Goal: Information Seeking & Learning: Check status

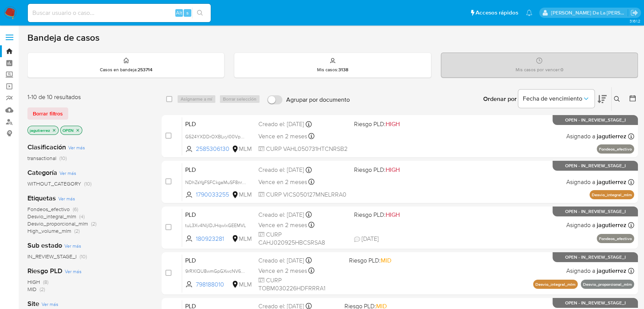
click at [54, 130] on icon "close-filter" at bounding box center [54, 130] width 3 height 3
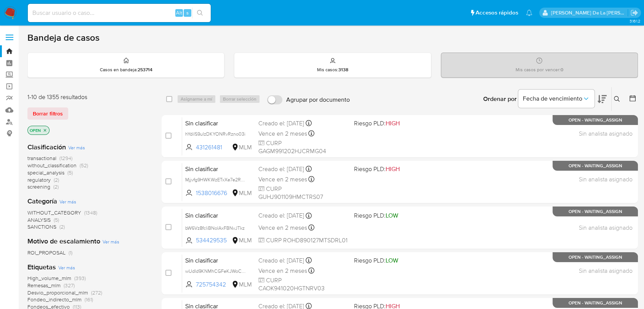
click at [38, 184] on span "screening" at bounding box center [38, 187] width 23 height 8
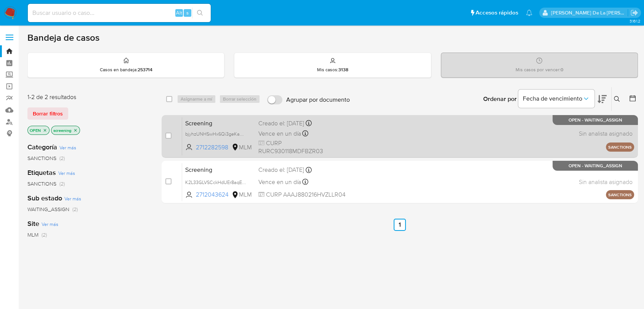
click at [328, 128] on div "Screening bjyhzUNHSwHx6Qi3geKaQaWb 2712282598 MLM Creado el: 24/09/2025 Creado …" at bounding box center [408, 136] width 452 height 38
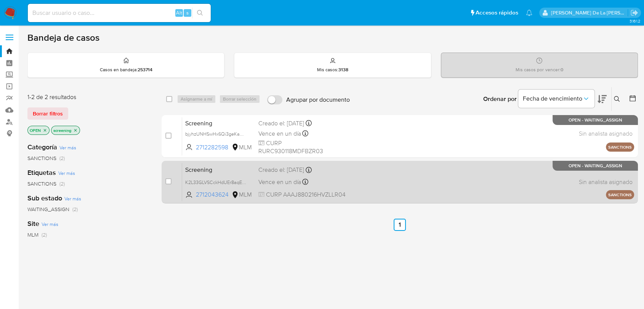
click at [370, 192] on div "Screening K2L33GLVSCckHdUEr8aqEpIR 2712043624 MLM Creado el: 24/09/2025 Creado …" at bounding box center [408, 182] width 452 height 38
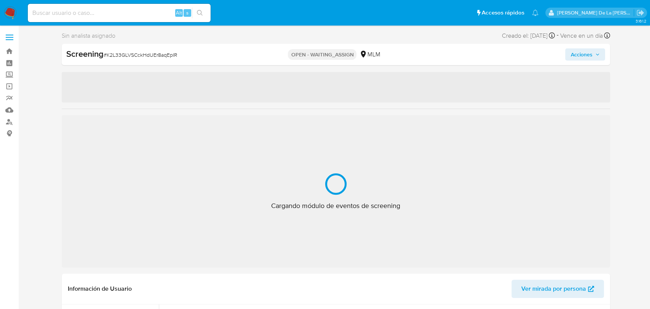
select select "10"
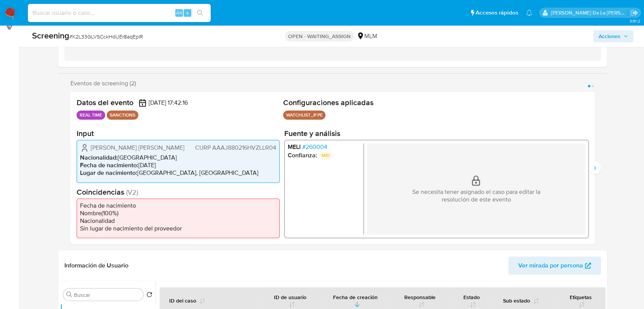
scroll to position [127, 0]
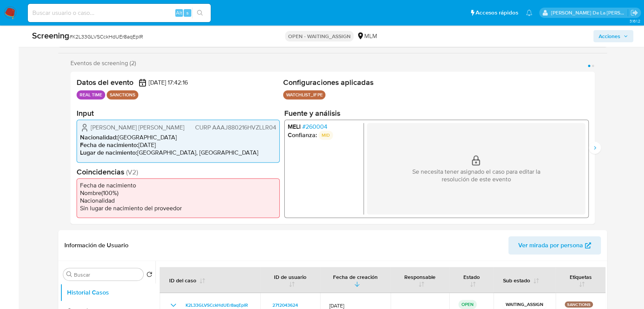
click at [318, 128] on span "# 260004" at bounding box center [314, 127] width 25 height 8
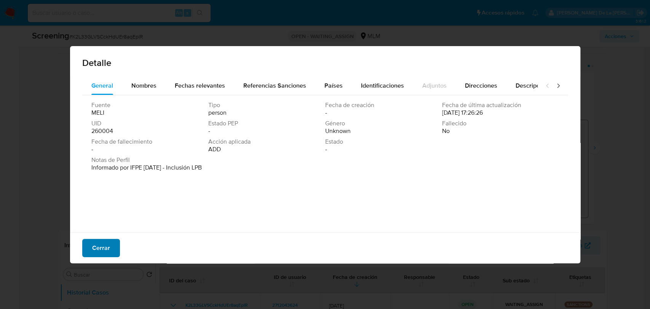
click at [99, 244] on span "Cerrar" at bounding box center [101, 248] width 18 height 17
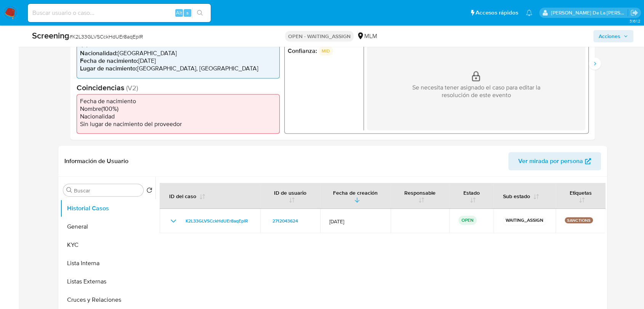
scroll to position [209, 0]
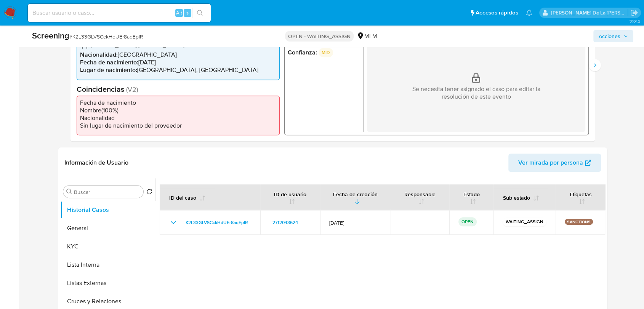
click at [136, 34] on span "# K2L33GLVSCckHdUEr8aqEpIR" at bounding box center [106, 37] width 74 height 8
copy span "K2L33GLVSCckHdUEr8aqEpIR"
click at [104, 230] on button "General" at bounding box center [104, 228] width 89 height 18
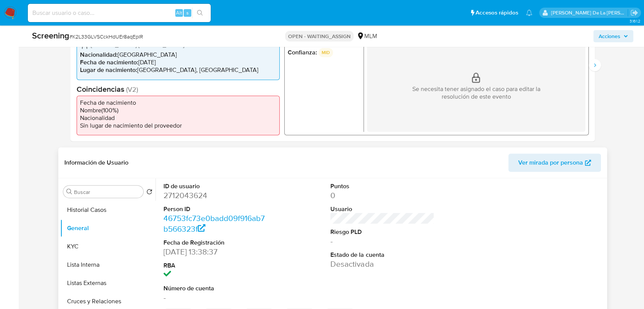
click at [186, 193] on dd "2712043624" at bounding box center [215, 195] width 104 height 11
copy dd "2712043624"
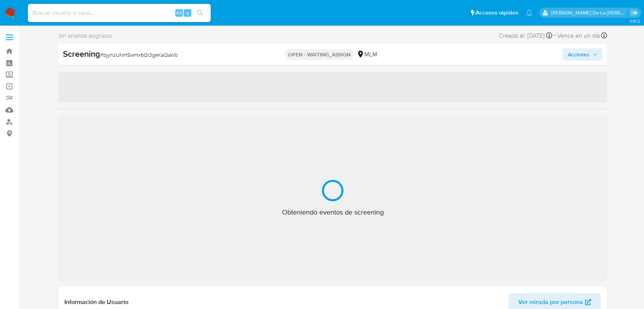
select select "10"
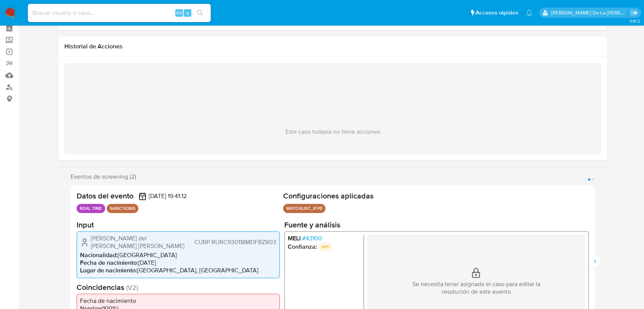
scroll to position [85, 0]
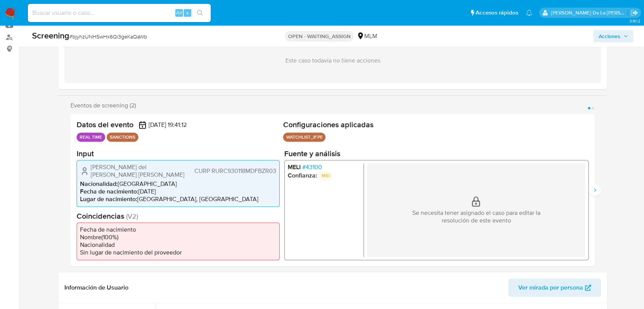
click at [309, 172] on li "Confianza: MID" at bounding box center [324, 175] width 73 height 9
click at [312, 165] on span "# 43100" at bounding box center [312, 167] width 20 height 8
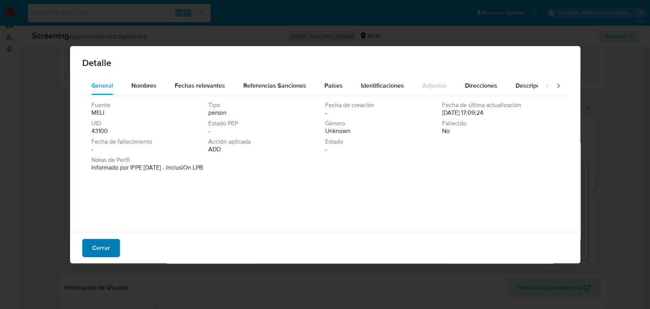
click at [112, 249] on button "Cerrar" at bounding box center [101, 248] width 38 height 18
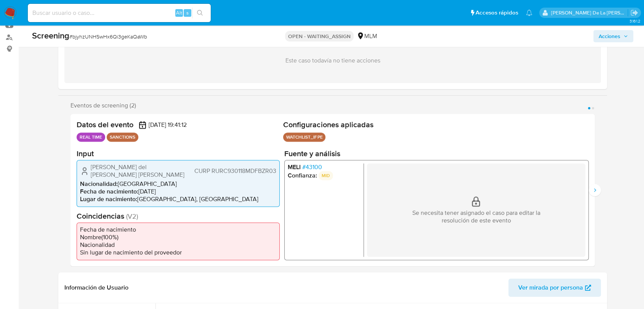
click at [101, 37] on span "# bjyhzUNHSwHx6Qi3geKaQaWb" at bounding box center [108, 37] width 78 height 8
copy span "bjyhzUNHSwHx6Qi3geKaQaWb"
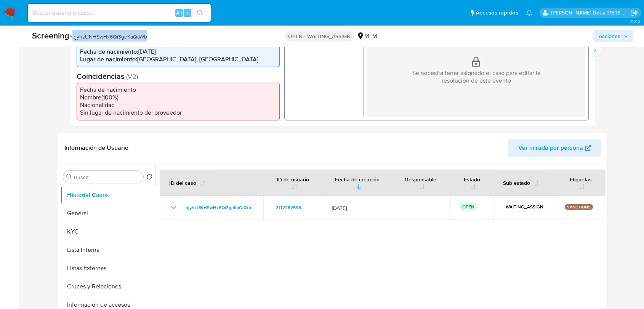
scroll to position [225, 0]
click at [109, 219] on button "General" at bounding box center [104, 212] width 89 height 18
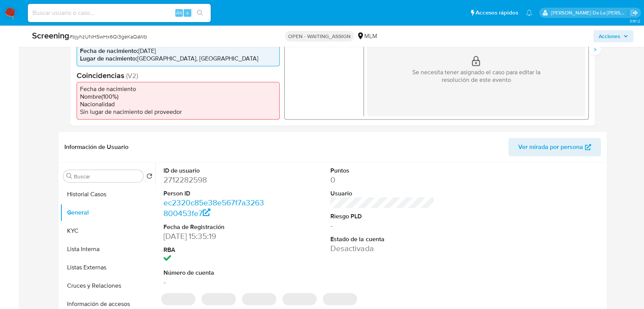
click at [191, 187] on dl "ID de usuario 2712282598 Person ID ec2320c85e38e567f7a3263800453fe7 Fecha de Re…" at bounding box center [215, 226] width 104 height 121
click at [188, 184] on dd "2712282598" at bounding box center [215, 179] width 104 height 11
copy dd "2712282598"
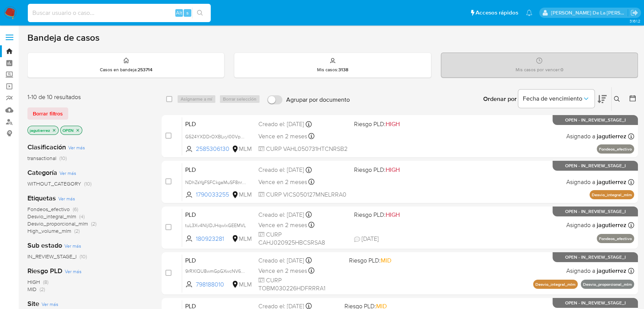
click at [66, 9] on input at bounding box center [119, 13] width 183 height 10
paste input "2508311346"
type input "2508311346"
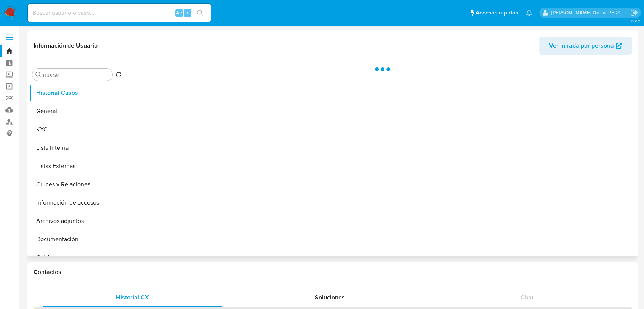
select select "10"
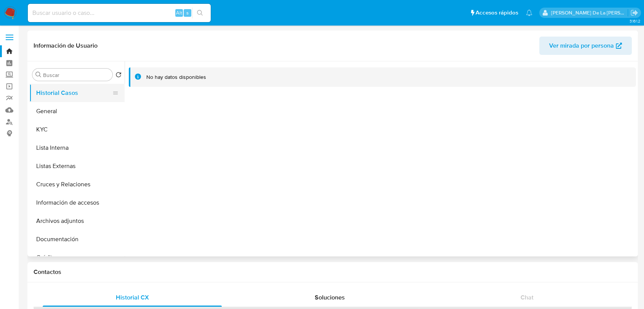
click at [61, 100] on button "Historial Casos" at bounding box center [73, 93] width 89 height 18
click at [58, 101] on button "Historial Casos" at bounding box center [73, 93] width 89 height 18
click at [54, 115] on button "General" at bounding box center [73, 111] width 89 height 18
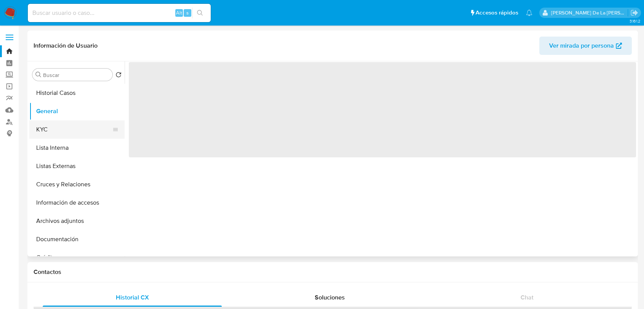
click at [62, 124] on button "KYC" at bounding box center [73, 129] width 89 height 18
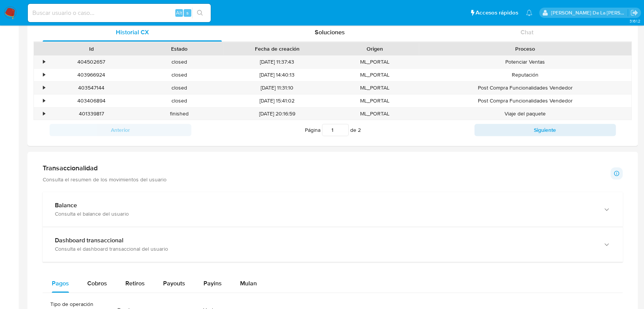
scroll to position [378, 0]
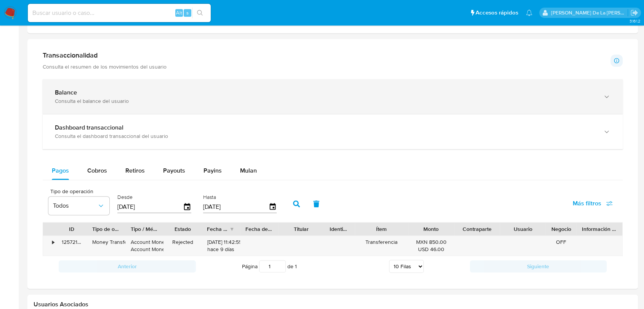
click at [98, 99] on div "Consulta el balance del usuario" at bounding box center [325, 101] width 540 height 7
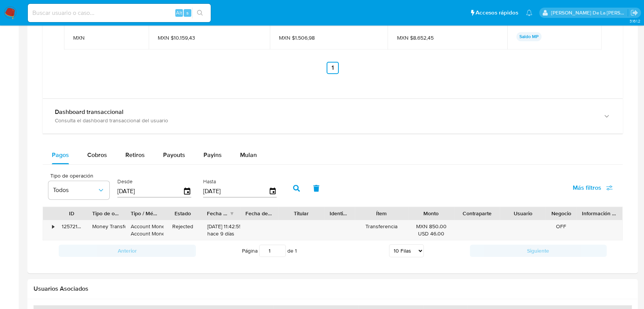
scroll to position [753, 0]
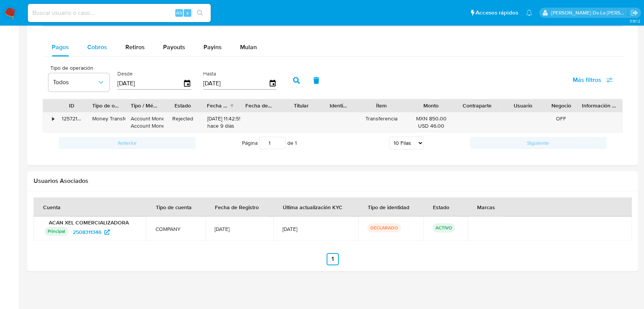
drag, startPoint x: 193, startPoint y: 219, endPoint x: 88, endPoint y: 54, distance: 195.6
click at [95, 43] on span "Cobros" at bounding box center [97, 47] width 20 height 9
select select "10"
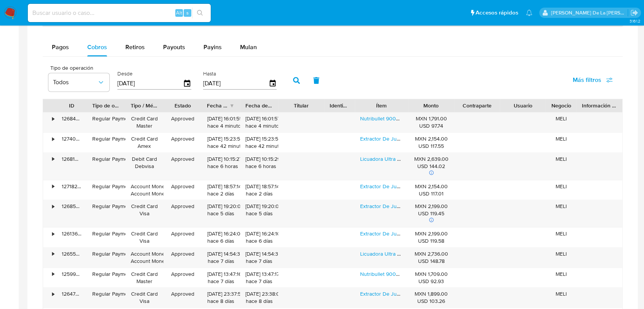
click at [34, 147] on div "Transaccionalidad Consulta el resumen de los movimientos del usuario Informació…" at bounding box center [333, 12] width 598 height 685
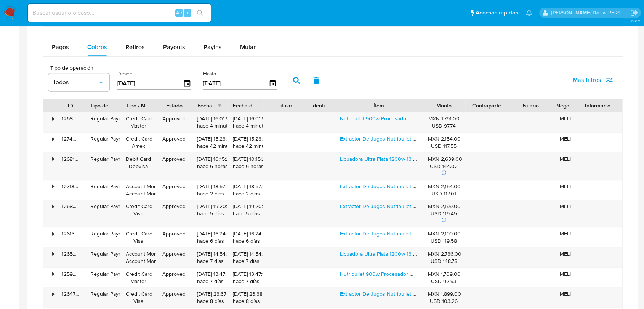
drag, startPoint x: 409, startPoint y: 106, endPoint x: 444, endPoint y: 110, distance: 34.9
click at [444, 110] on div "ID Tipo de operación Tipo / Método Estado Fecha de creación Fecha de aprobación…" at bounding box center [332, 105] width 579 height 13
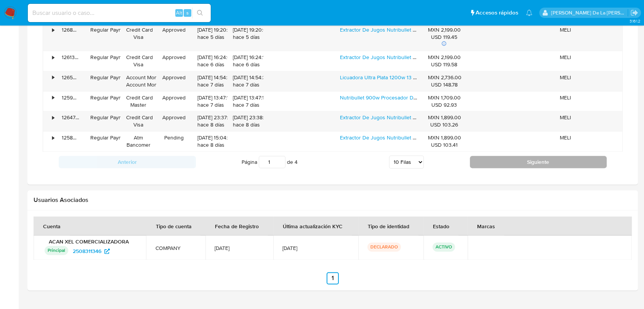
click at [512, 163] on button "Siguiente" at bounding box center [538, 162] width 137 height 12
type input "2"
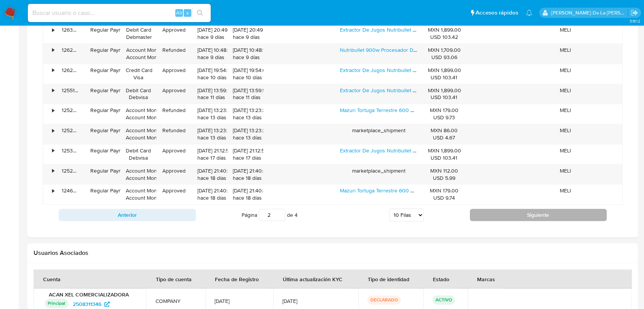
scroll to position [929, 0]
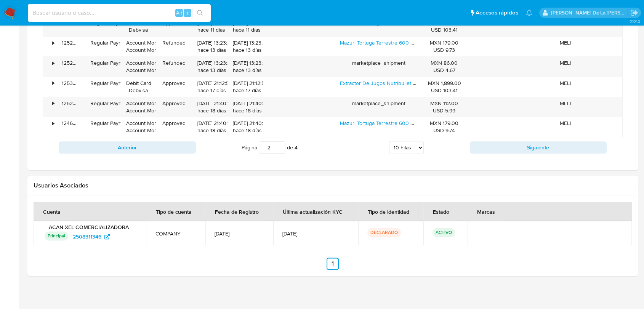
click at [53, 12] on input at bounding box center [119, 13] width 183 height 10
paste input "2630165324"
type input "2630165324"
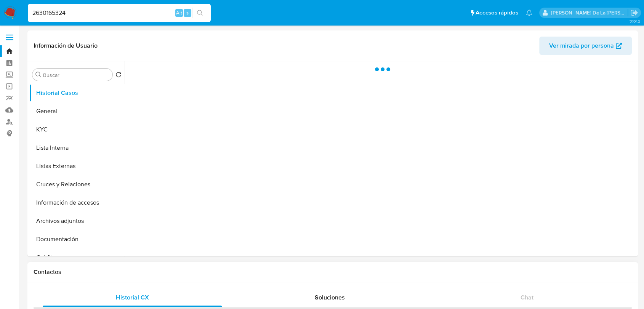
select select "10"
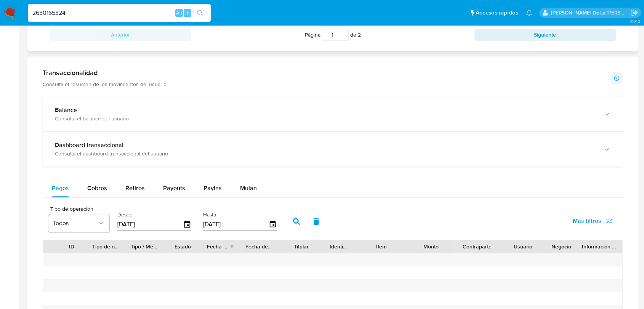
scroll to position [494, 0]
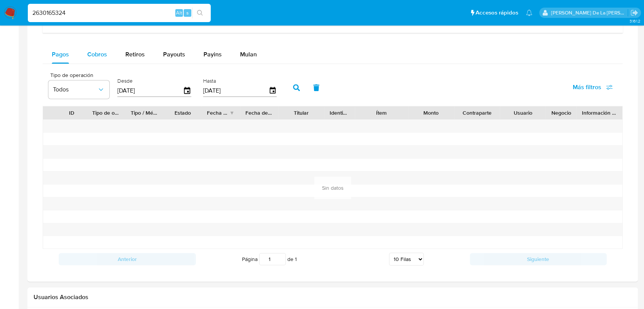
click at [99, 54] on span "Cobros" at bounding box center [97, 54] width 20 height 9
select select "10"
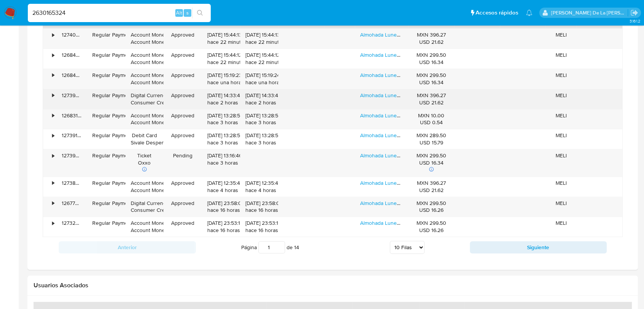
scroll to position [585, 0]
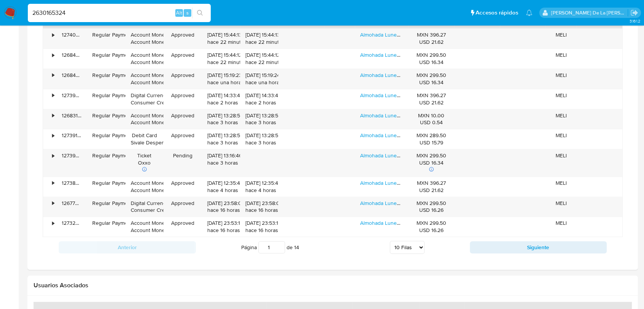
click at [46, 13] on input "2630165324" at bounding box center [119, 13] width 183 height 10
paste input "15815210"
type input "215815210"
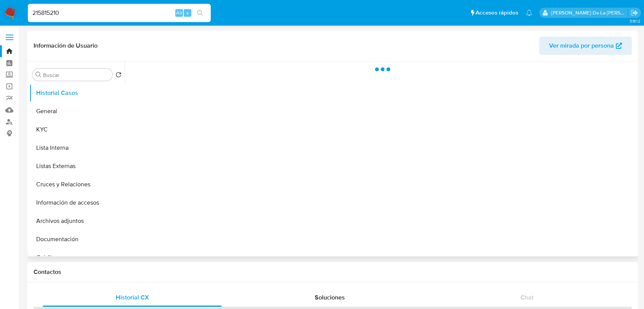
select select "10"
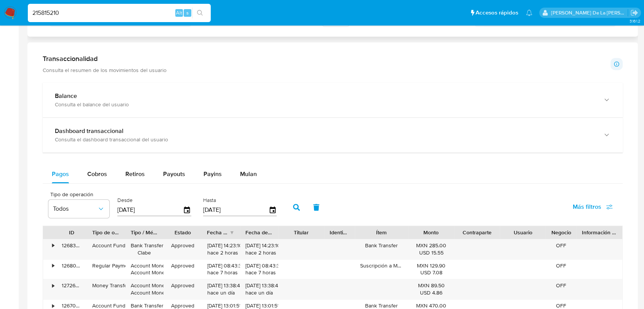
scroll to position [435, 0]
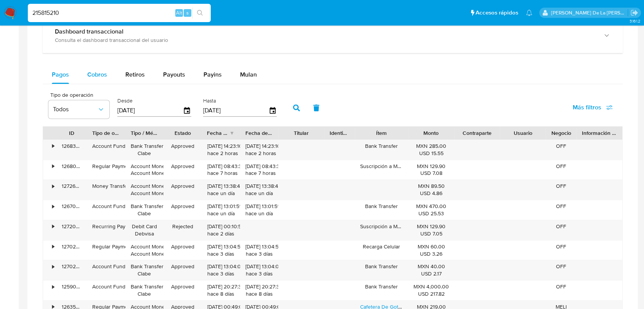
click at [88, 74] on span "Cobros" at bounding box center [97, 74] width 20 height 9
select select "10"
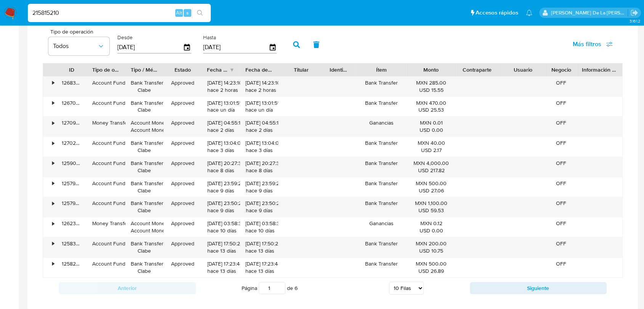
scroll to position [499, 0]
click at [515, 284] on button "Siguiente" at bounding box center [538, 287] width 137 height 12
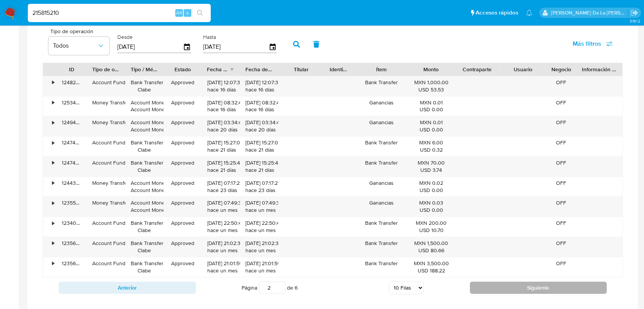
click at [515, 284] on button "Siguiente" at bounding box center [538, 287] width 137 height 12
type input "4"
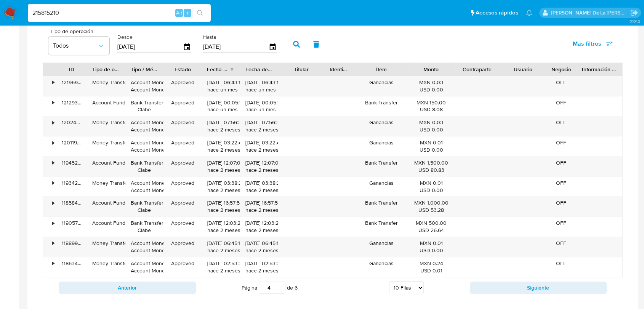
click at [96, 8] on input "215815210" at bounding box center [119, 13] width 183 height 10
paste input "1075035142"
type input "1075035142"
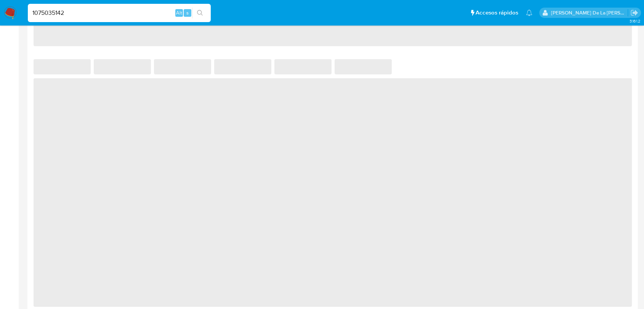
select select "10"
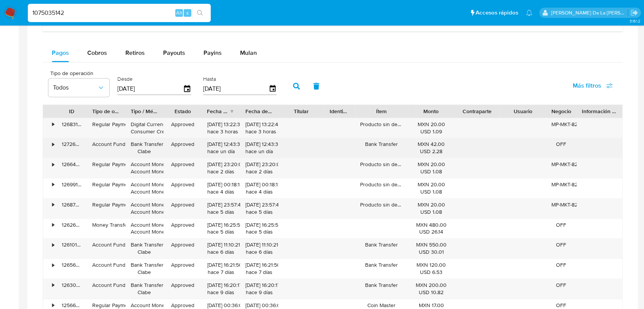
scroll to position [470, 0]
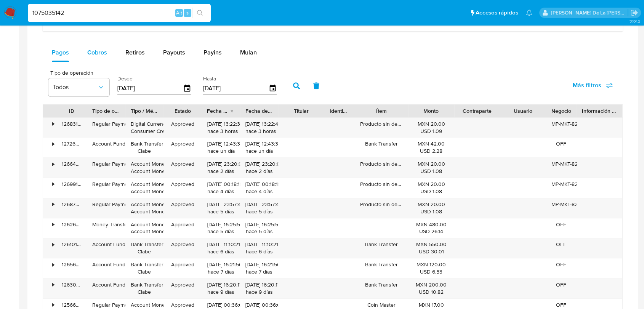
click at [94, 48] on span "Cobros" at bounding box center [97, 52] width 20 height 9
select select "10"
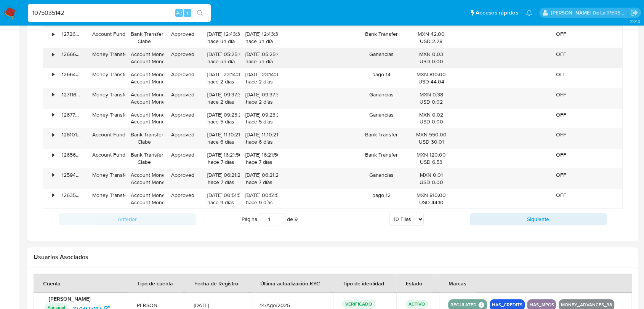
scroll to position [580, 0]
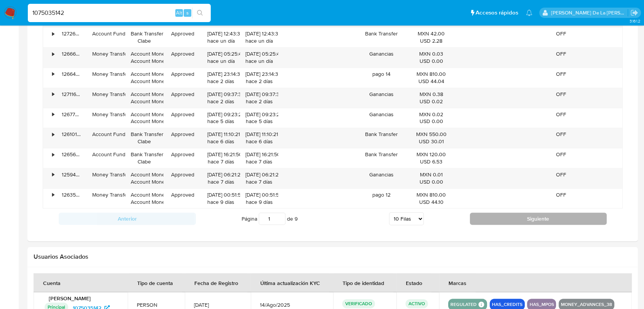
click at [503, 216] on button "Siguiente" at bounding box center [538, 219] width 137 height 12
type input "2"
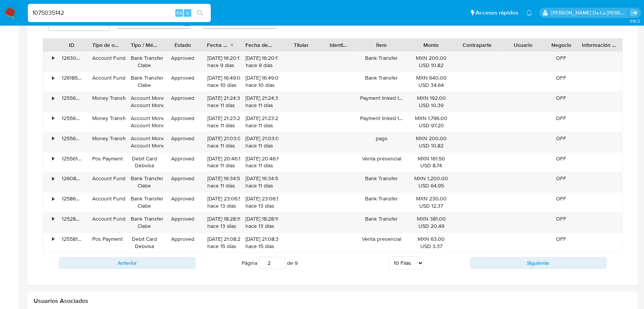
scroll to position [525, 0]
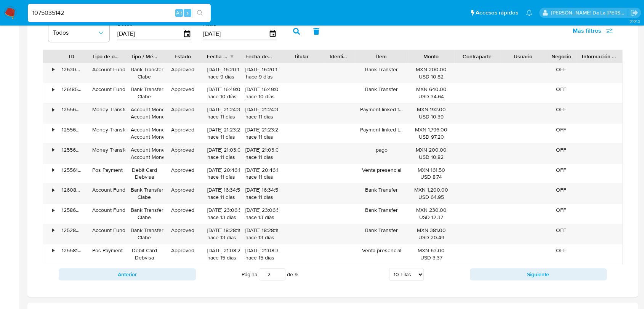
click at [46, 11] on input "1075035142" at bounding box center [119, 13] width 183 height 10
paste input "253123053"
type input "2531230532"
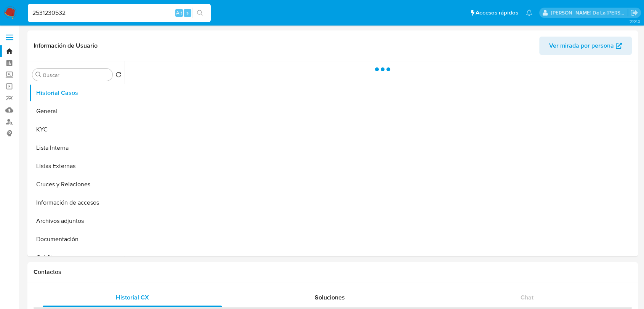
select select "10"
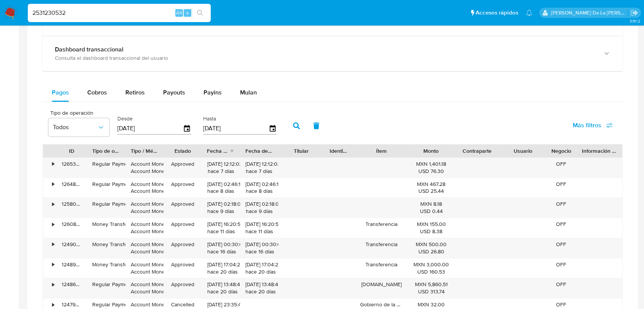
scroll to position [419, 0]
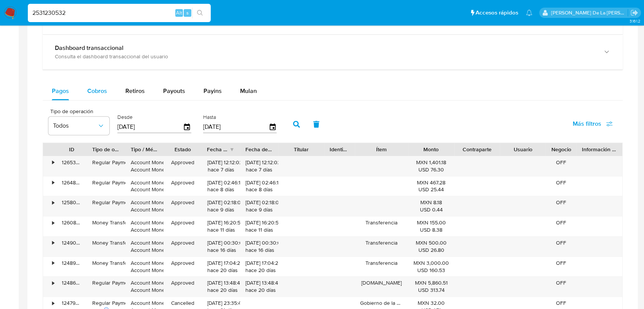
click at [101, 91] on span "Cobros" at bounding box center [97, 90] width 20 height 9
select select "10"
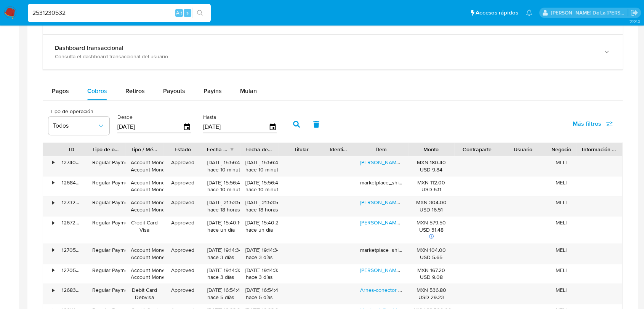
scroll to position [450, 0]
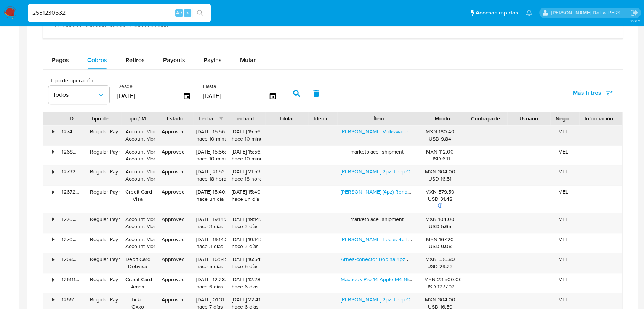
drag, startPoint x: 406, startPoint y: 123, endPoint x: 443, endPoint y: 132, distance: 38.2
click at [443, 132] on div "ID Tipo de operación Tipo / Método Estado Fecha de creación Fecha de aprobación…" at bounding box center [333, 226] width 580 height 229
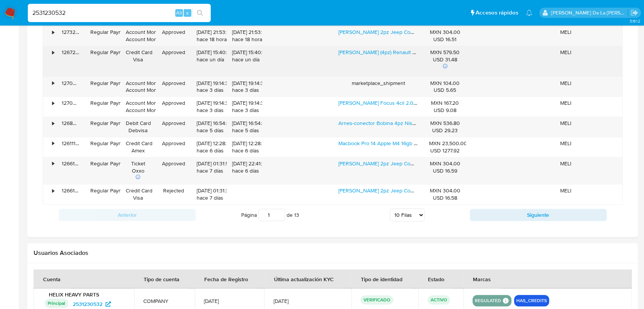
scroll to position [584, 0]
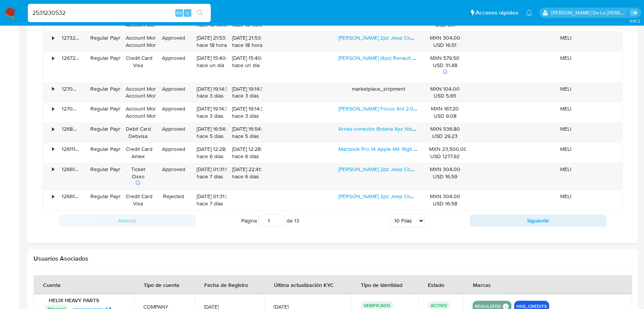
click at [42, 12] on input "2531230532" at bounding box center [119, 13] width 183 height 10
paste input "1557128357"
type input "1557128357"
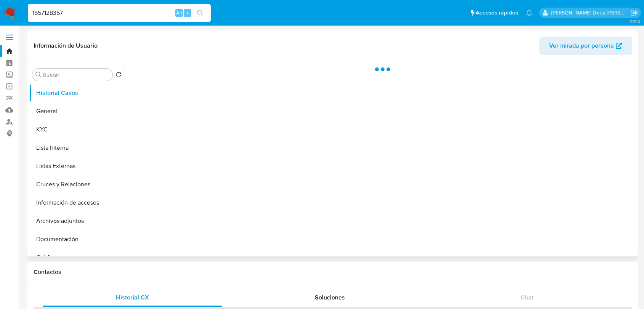
select select "10"
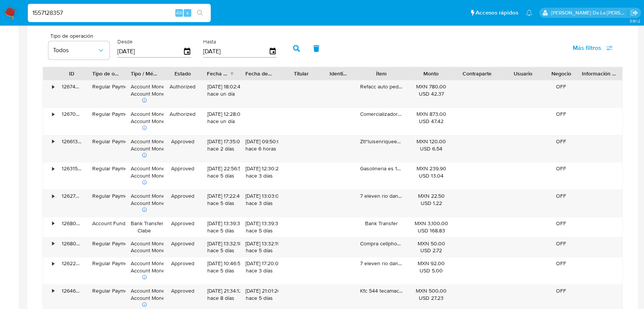
scroll to position [454, 0]
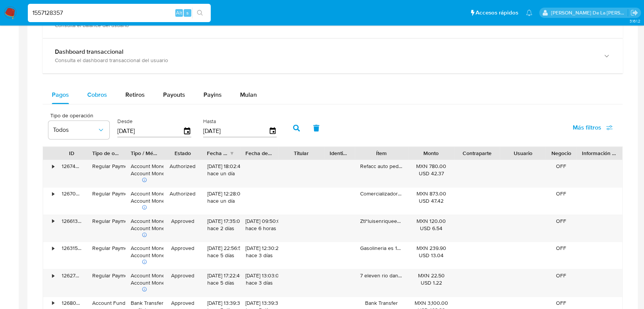
click at [84, 98] on button "Cobros" at bounding box center [97, 95] width 38 height 18
select select "10"
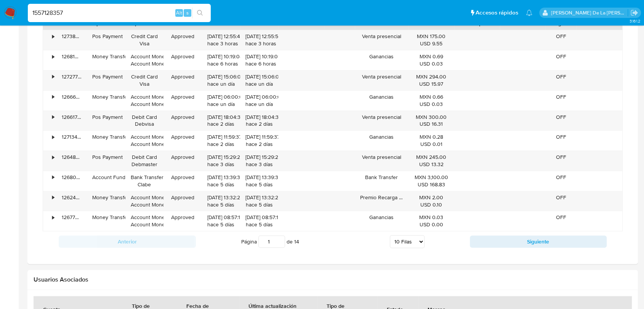
scroll to position [584, 0]
click at [537, 239] on button "Siguiente" at bounding box center [538, 241] width 137 height 12
type input "2"
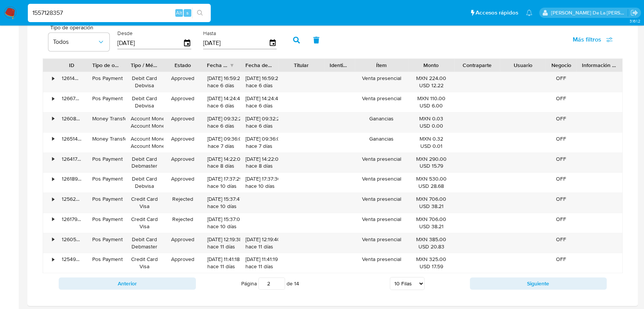
scroll to position [541, 0]
click at [52, 15] on input "1557128357" at bounding box center [119, 13] width 183 height 10
paste input "48070526"
type input "48070526"
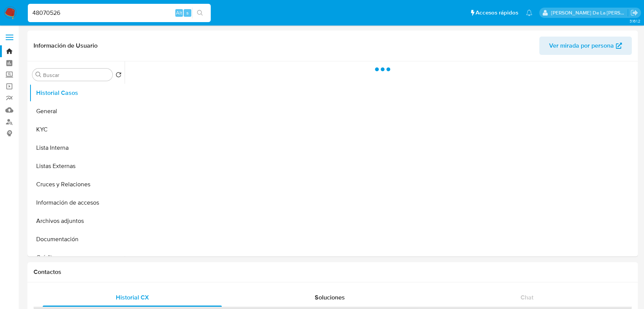
select select "10"
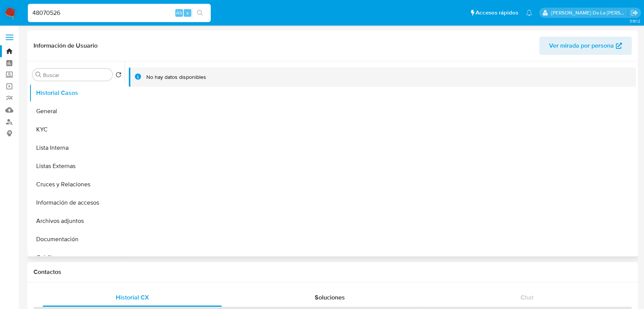
click at [266, 165] on div at bounding box center [380, 158] width 511 height 195
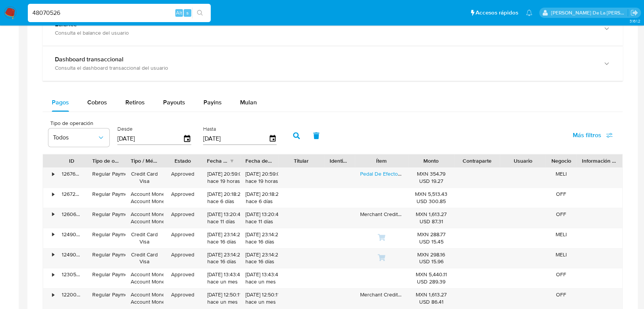
scroll to position [463, 0]
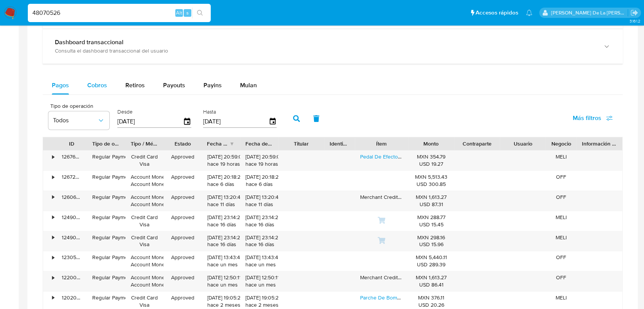
click at [91, 83] on span "Cobros" at bounding box center [97, 85] width 20 height 9
select select "10"
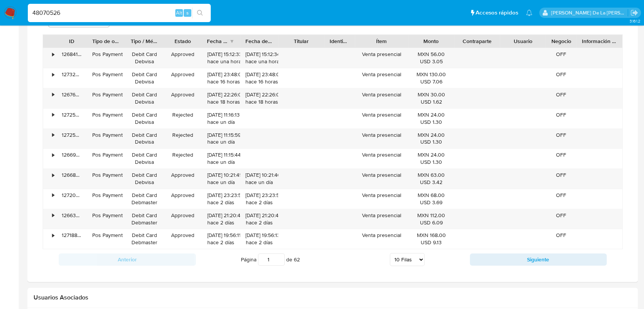
scroll to position [565, 0]
click at [498, 255] on button "Siguiente" at bounding box center [538, 260] width 137 height 12
type input "2"
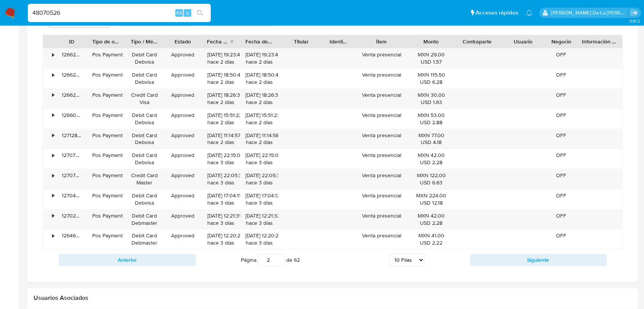
click at [50, 8] on input "48070526" at bounding box center [119, 13] width 183 height 10
paste input "51952130"
type input "519521306"
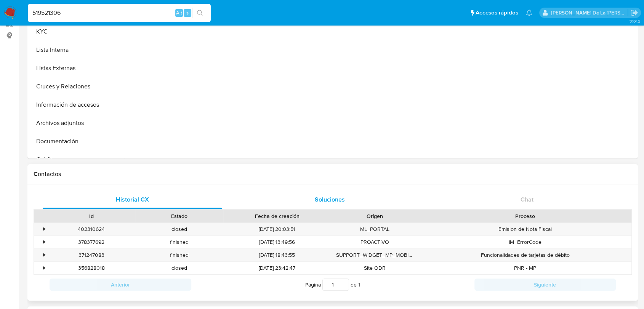
select select "10"
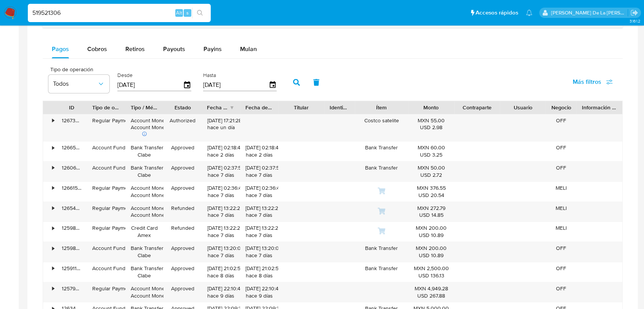
scroll to position [486, 0]
click at [90, 32] on div "Balance Consulta el balance del usuario Dashboard transaccional Consulta el das…" at bounding box center [333, 150] width 580 height 385
click at [112, 47] on button "Cobros" at bounding box center [97, 50] width 38 height 18
select select "10"
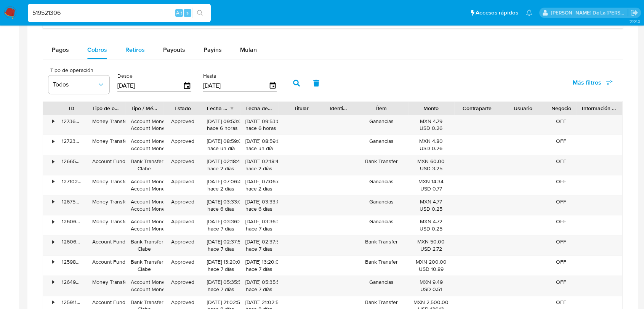
click at [141, 46] on span "Retiros" at bounding box center [134, 49] width 19 height 9
select select "10"
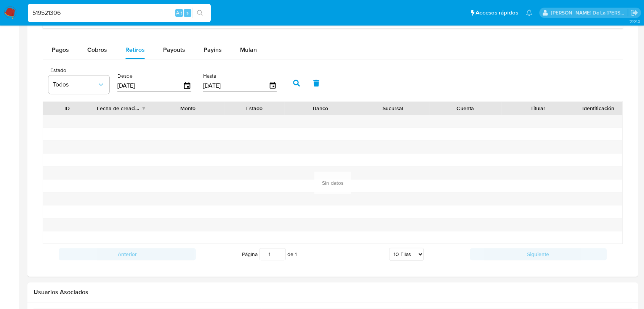
click at [78, 35] on div "Balance Consulta el balance del usuario Dashboard transaccional Consulta el das…" at bounding box center [333, 111] width 580 height 306
click at [94, 51] on span "Cobros" at bounding box center [97, 49] width 20 height 9
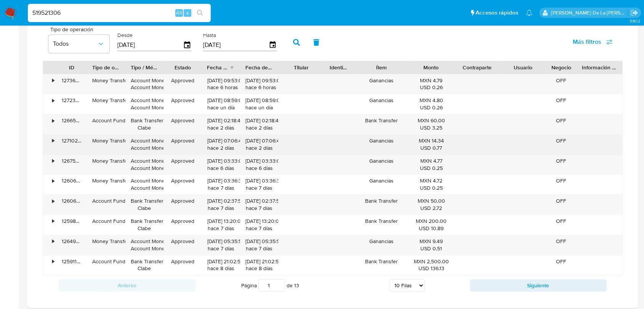
type button "1"
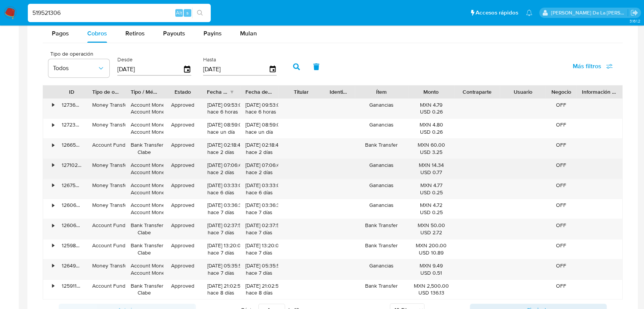
scroll to position [502, 0]
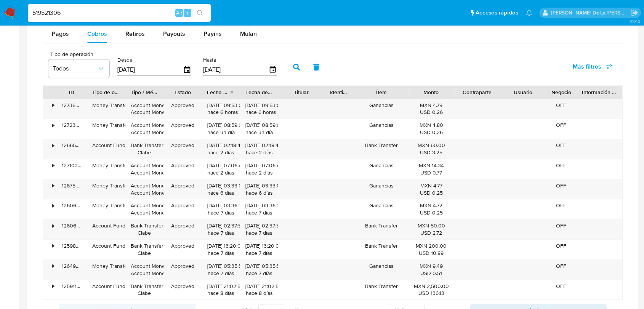
click at [66, 16] on input "519521306" at bounding box center [119, 13] width 183 height 10
paste input "131985102"
type input "131985102"
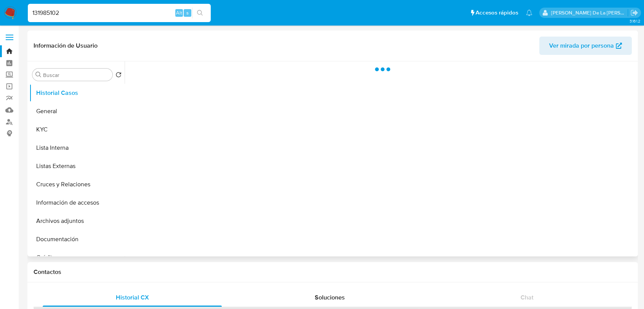
select select "10"
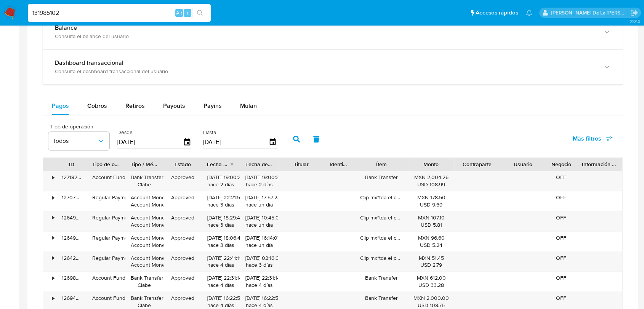
scroll to position [443, 0]
click at [97, 106] on span "Cobros" at bounding box center [97, 105] width 20 height 9
select select "10"
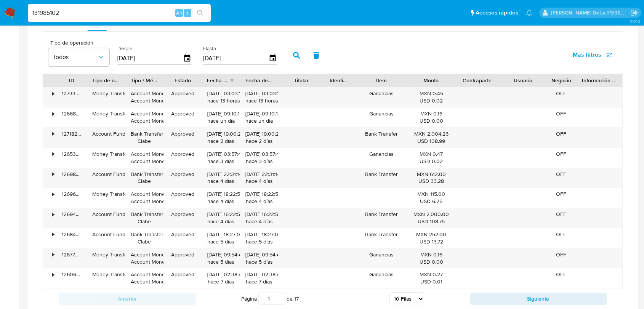
click at [41, 15] on input "131985102" at bounding box center [119, 13] width 183 height 10
type input "¿"
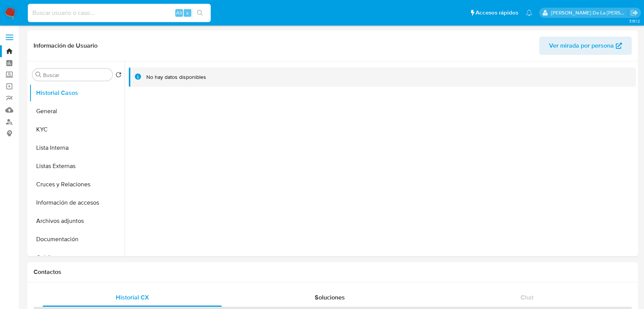
select select "10"
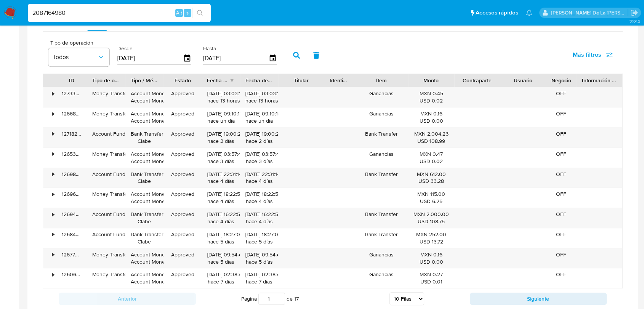
type input "2087164980"
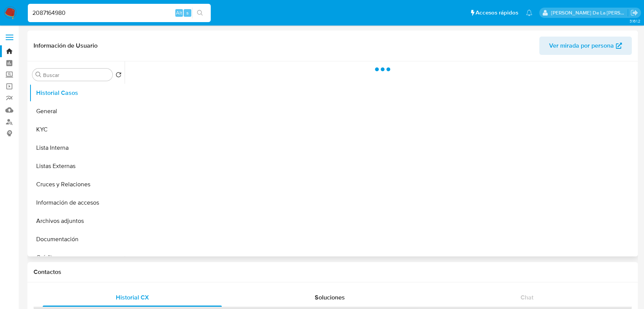
select select "10"
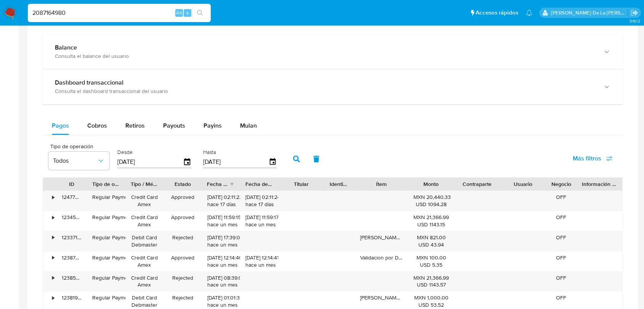
scroll to position [446, 0]
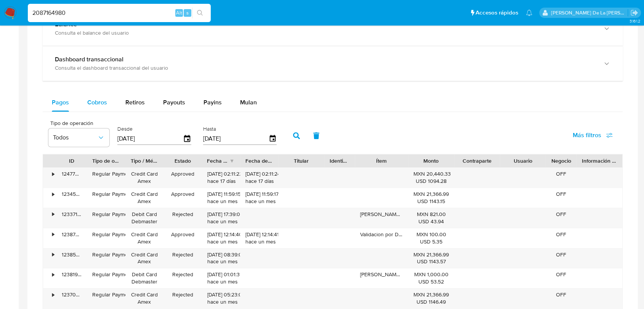
click at [107, 106] on button "Cobros" at bounding box center [97, 102] width 38 height 18
select select "10"
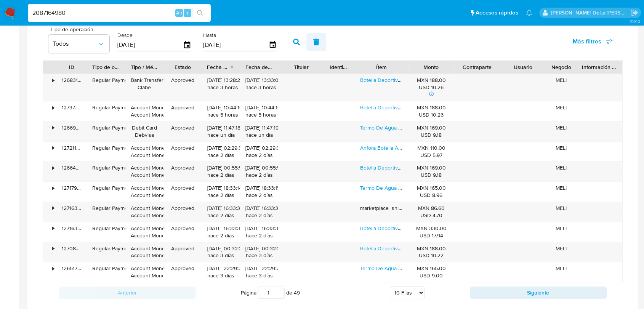
scroll to position [549, 0]
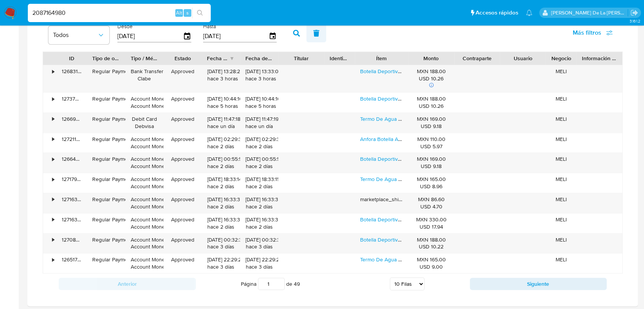
type button "1"
click at [51, 11] on input "2087164980" at bounding box center [119, 13] width 183 height 10
paste input "1270069726"
type input "1270069726"
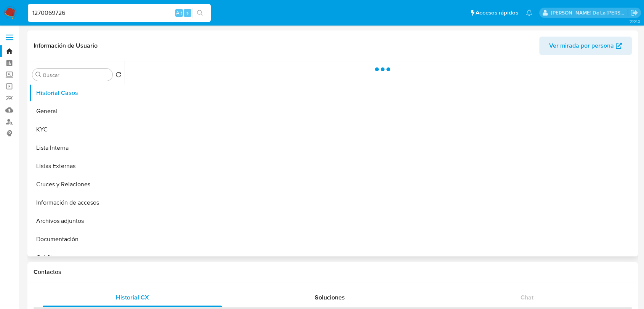
select select "10"
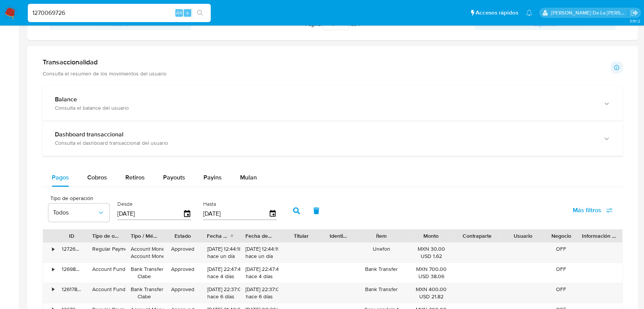
scroll to position [463, 0]
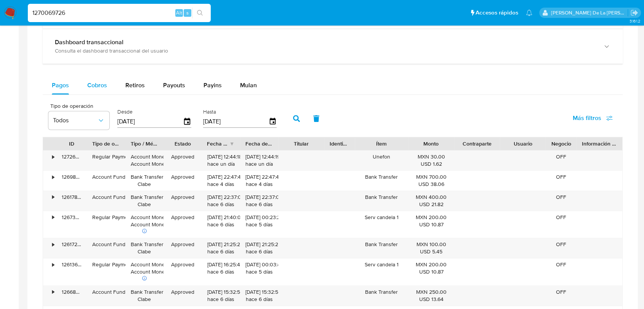
click at [99, 82] on span "Cobros" at bounding box center [97, 85] width 20 height 9
select select "10"
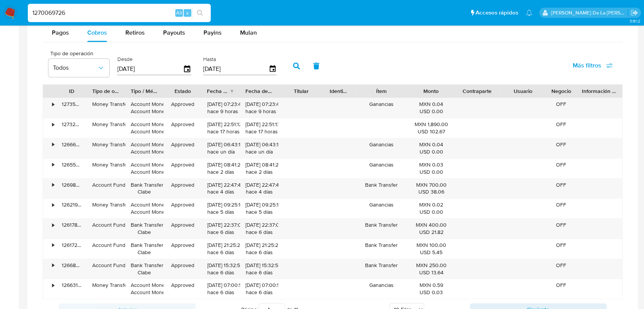
scroll to position [542, 0]
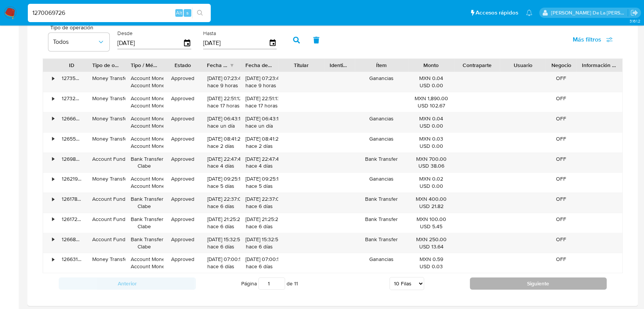
click at [492, 285] on button "Siguiente" at bounding box center [538, 283] width 137 height 12
type input "2"
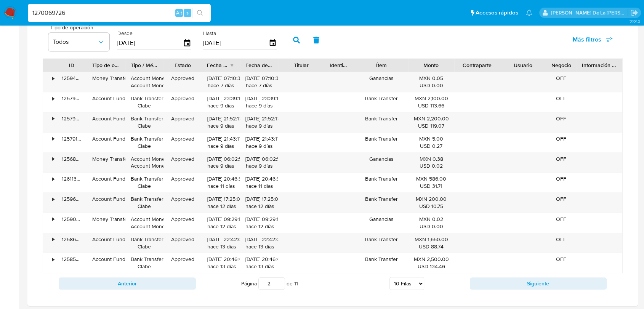
click at [47, 5] on div "1270069726 Alt s" at bounding box center [119, 13] width 183 height 18
click at [44, 9] on input "1270069726" at bounding box center [119, 13] width 183 height 10
paste input "343447033"
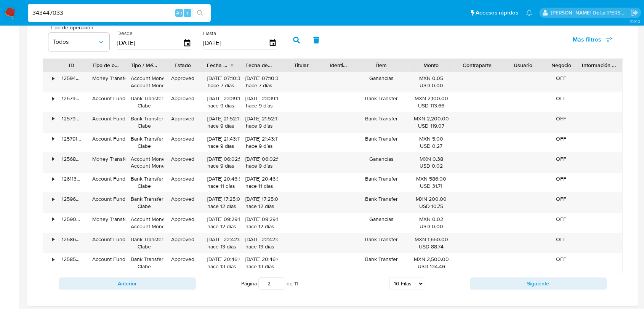
type input "343447033"
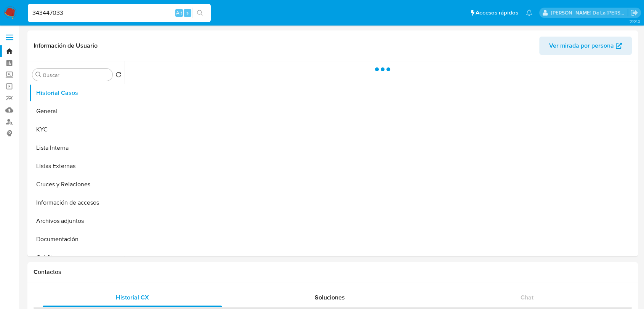
select select "10"
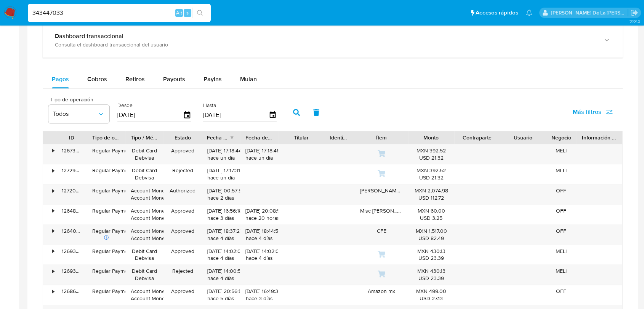
scroll to position [443, 0]
click at [99, 74] on div "Cobros" at bounding box center [97, 79] width 20 height 18
select select "10"
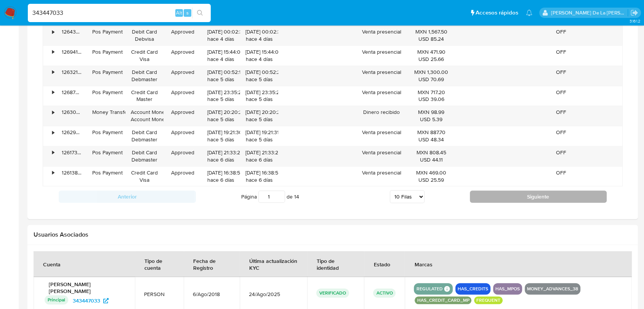
click at [515, 193] on button "Siguiente" at bounding box center [538, 196] width 137 height 12
type input "2"
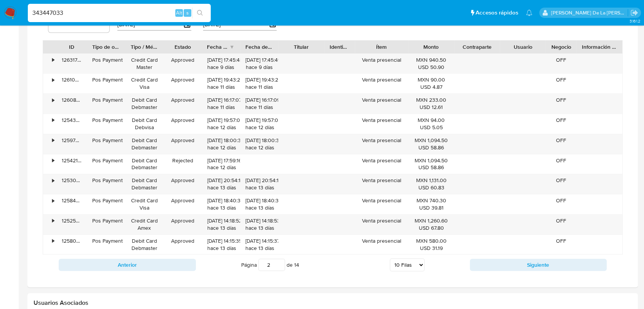
scroll to position [534, 0]
click at [43, 10] on input "343447033" at bounding box center [119, 13] width 183 height 10
paste input "713677908"
type input "713677908"
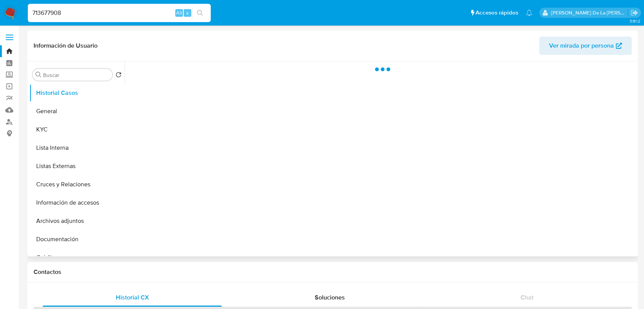
click at [328, 136] on div at bounding box center [380, 158] width 511 height 195
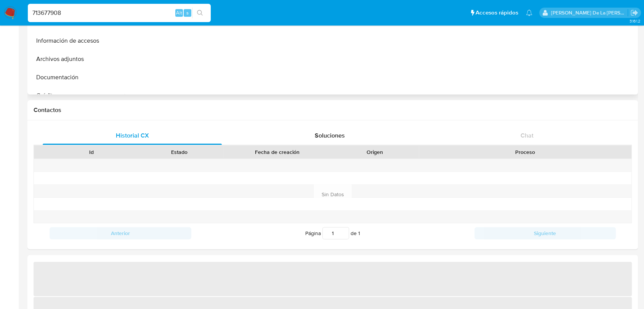
select select "10"
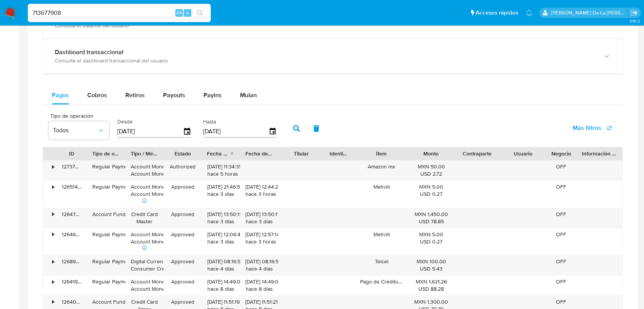
scroll to position [454, 0]
click at [107, 93] on button "Cobros" at bounding box center [97, 95] width 38 height 18
select select "10"
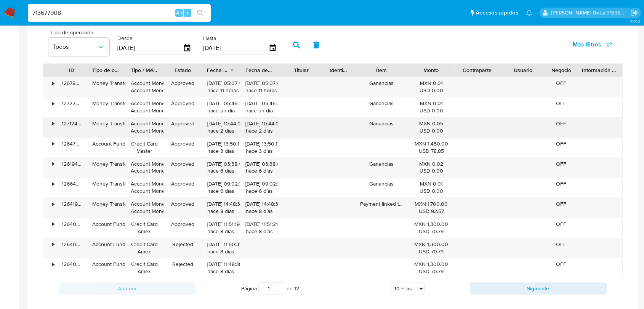
scroll to position [540, 0]
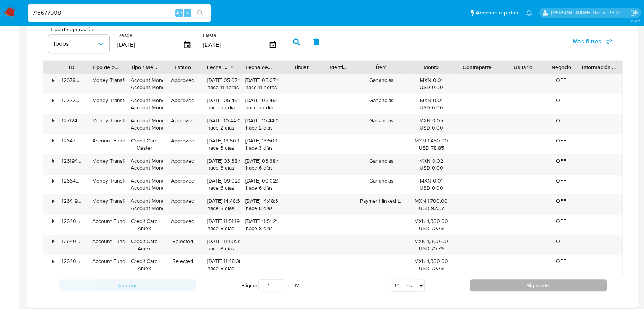
click at [539, 280] on button "Siguiente" at bounding box center [538, 285] width 137 height 12
type input "2"
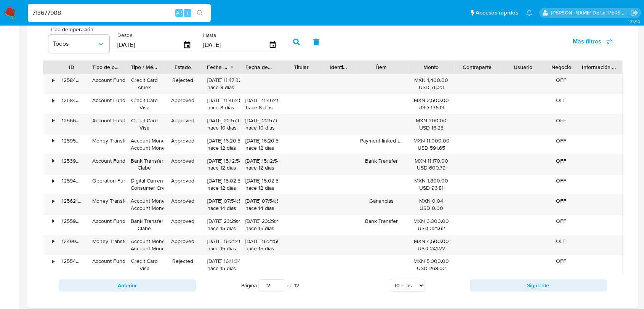
click at [64, 12] on input "713677908" at bounding box center [119, 13] width 183 height 10
paste input "700086153"
type input "700086153"
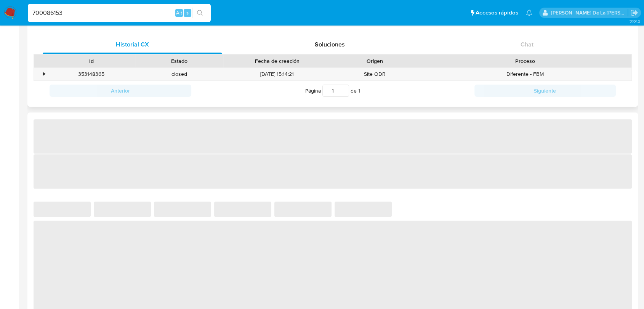
select select "10"
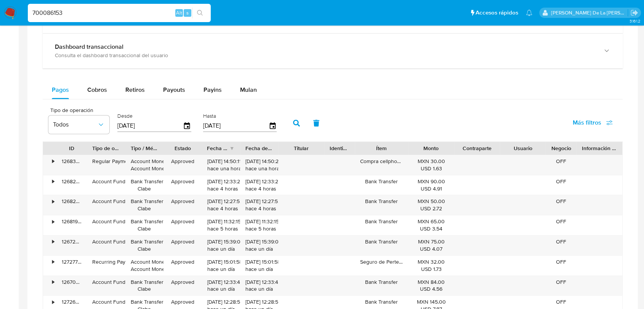
scroll to position [406, 0]
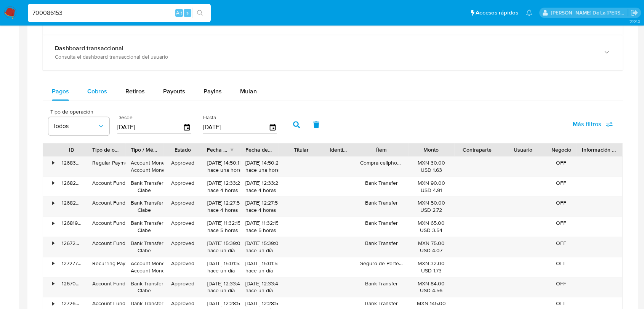
click at [98, 88] on span "Cobros" at bounding box center [97, 91] width 20 height 9
select select "10"
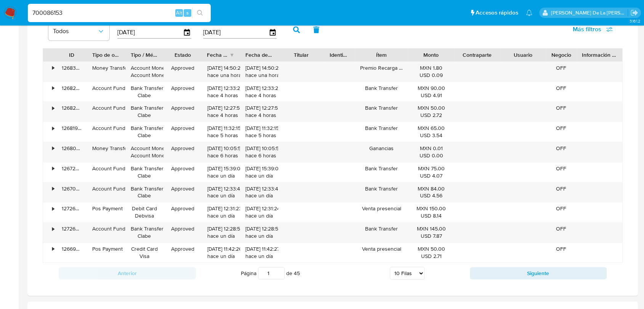
scroll to position [501, 0]
click at [50, 16] on input "700086153" at bounding box center [119, 13] width 183 height 10
paste input "259582789"
type input "259582789"
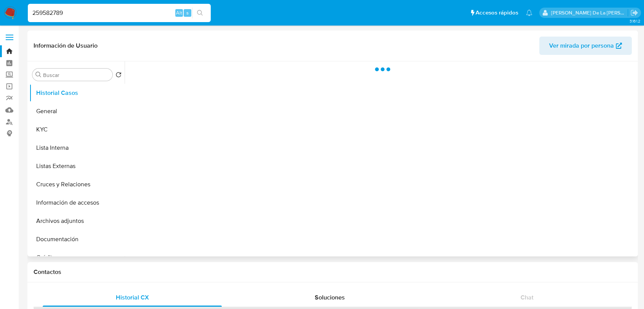
select select "10"
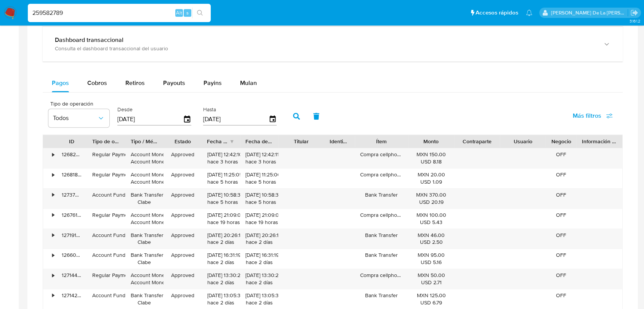
scroll to position [464, 0]
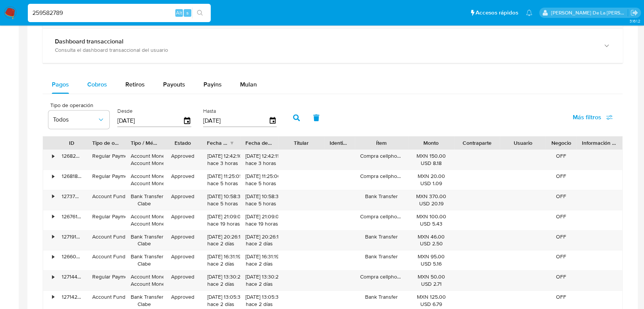
click at [115, 84] on button "Cobros" at bounding box center [97, 84] width 38 height 18
select select "10"
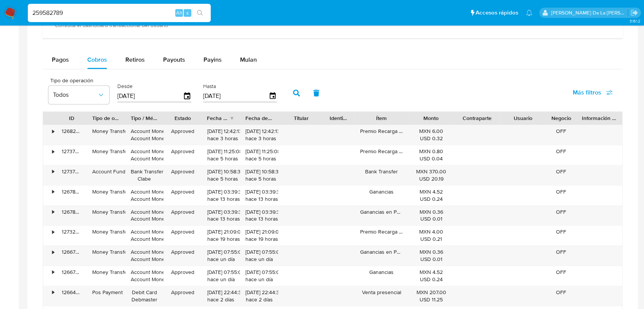
scroll to position [489, 0]
type button "1"
click at [51, 18] on div "259582789 Alt s" at bounding box center [119, 13] width 183 height 18
click at [49, 16] on input "259582789" at bounding box center [119, 13] width 183 height 10
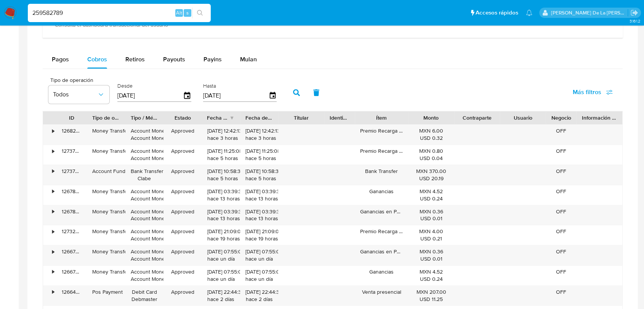
click at [49, 16] on input "259582789" at bounding box center [119, 13] width 183 height 10
paste input "661561142"
type input "661561142"
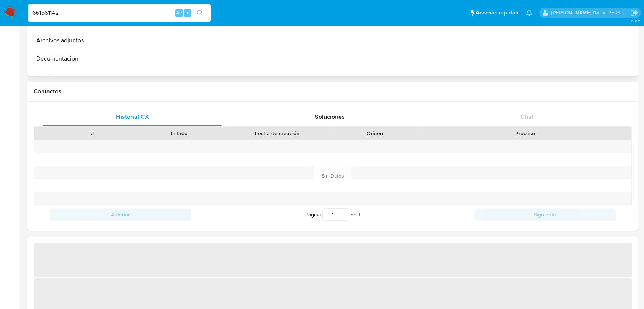
select select "10"
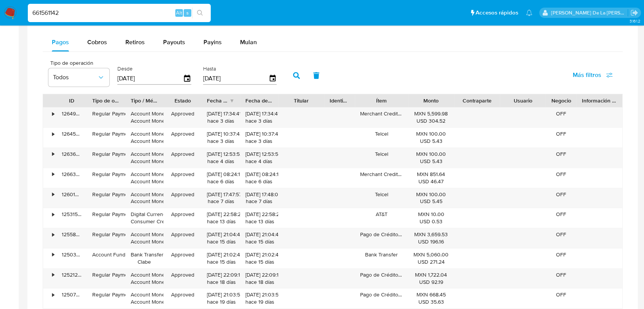
scroll to position [507, 0]
click at [87, 43] on span "Cobros" at bounding box center [97, 41] width 20 height 9
select select "10"
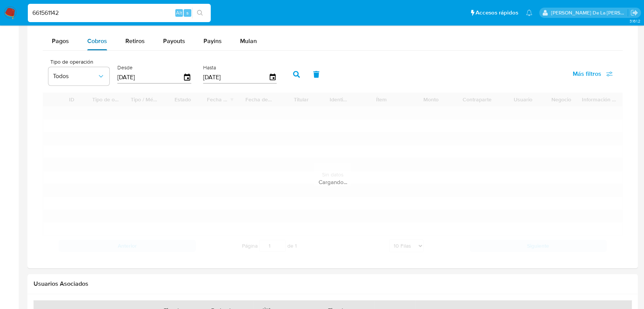
click at [87, 43] on span "Cobros" at bounding box center [97, 41] width 20 height 9
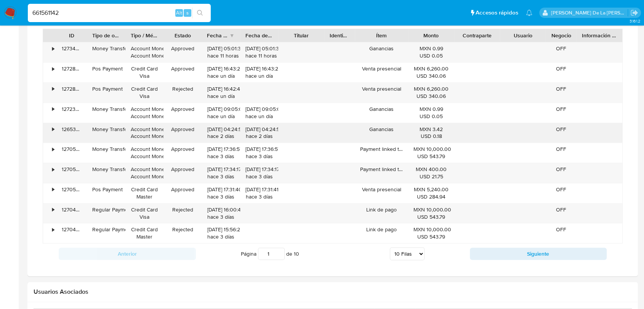
scroll to position [572, 0]
click at [497, 245] on div "Anterior Página 1 de 10 5 Filas 10 Filas 20 Filas 25 Filas 50 Filas 100 Filas S…" at bounding box center [333, 253] width 580 height 21
click at [469, 251] on div "Página 1 de 10 5 Filas 10 Filas 20 Filas 25 Filas 50 Filas 100 Filas" at bounding box center [333, 253] width 274 height 15
click at [520, 263] on div "Transaccionalidad Consulta el resumen de los movimientos del usuario Informació…" at bounding box center [333, 60] width 598 height 419
click at [521, 245] on div "Anterior Página 1 de 10 5 Filas 10 Filas 20 Filas 25 Filas 50 Filas 100 Filas S…" at bounding box center [333, 253] width 580 height 21
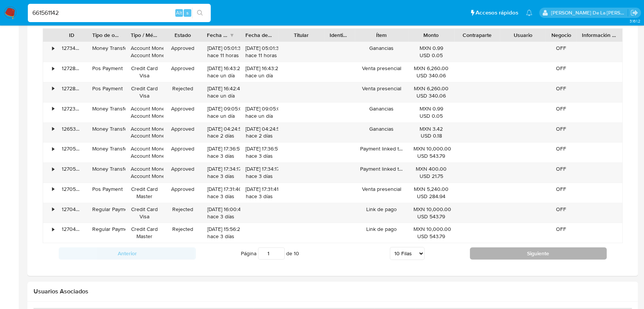
click at [515, 249] on button "Siguiente" at bounding box center [538, 253] width 137 height 12
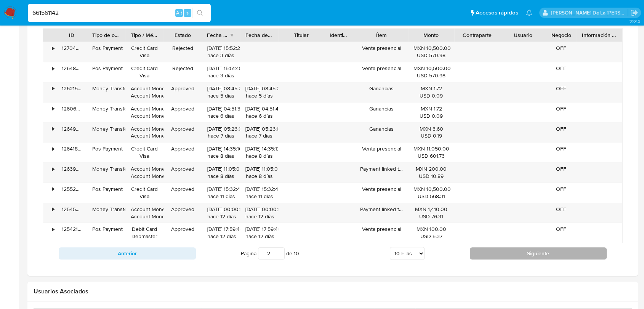
click at [520, 256] on button "Siguiente" at bounding box center [538, 253] width 137 height 12
type input "3"
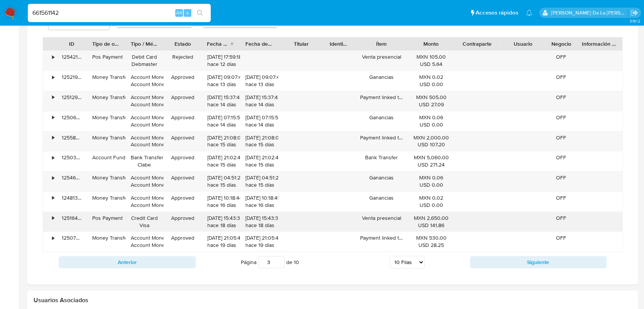
scroll to position [562, 0]
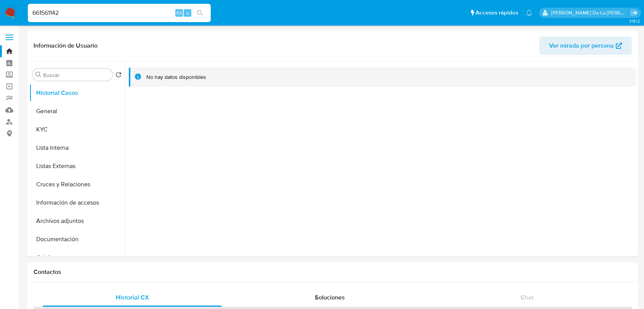
select select "10"
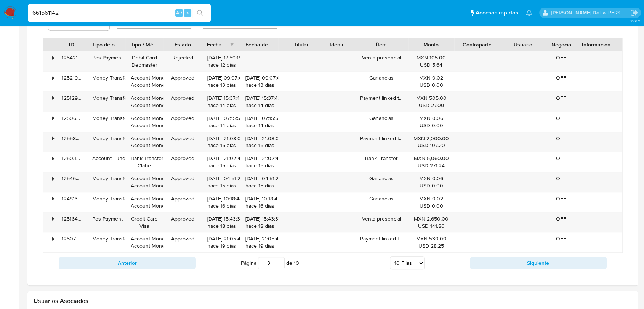
click at [49, 16] on input "661561142" at bounding box center [119, 13] width 183 height 10
type input "¿"
paste input "187589936"
type input "187589936"
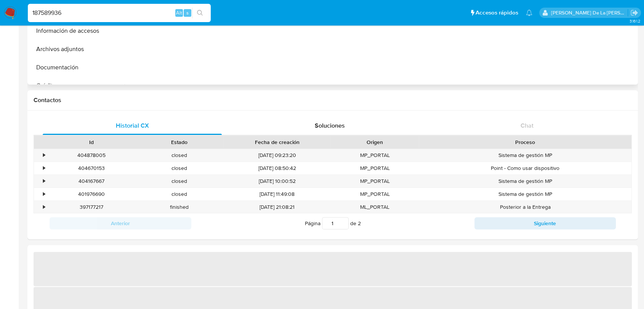
select select "10"
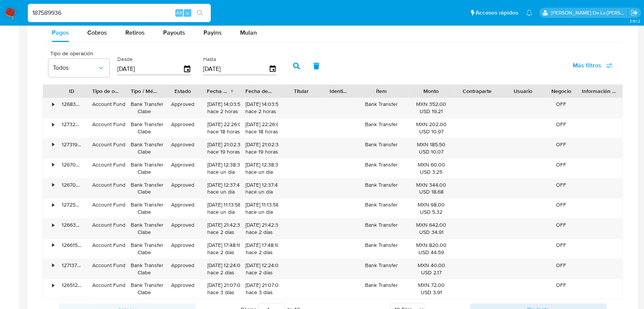
scroll to position [515, 0]
click at [45, 4] on div "187589936 Alt s" at bounding box center [119, 13] width 183 height 18
click at [40, 11] on input "187589936" at bounding box center [119, 13] width 183 height 10
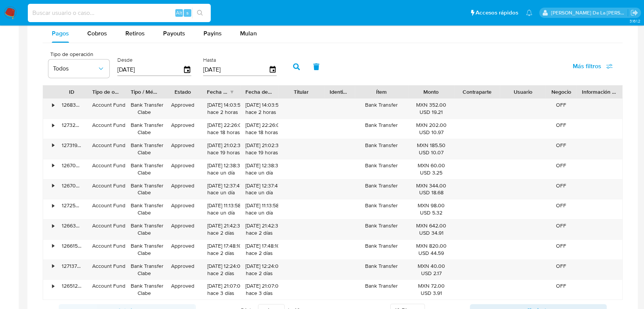
paste input "2584373492"
type input "2584373492"
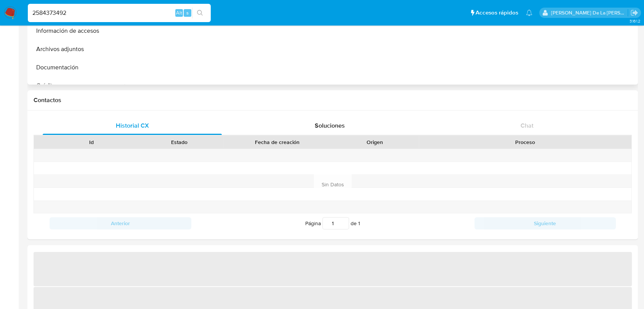
select select "10"
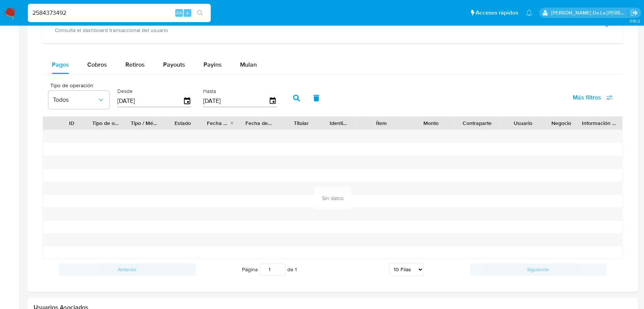
scroll to position [470, 0]
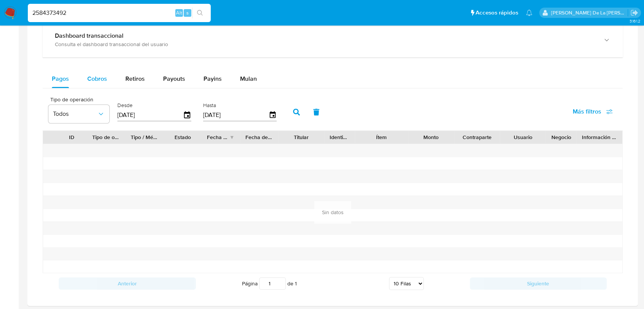
click at [88, 78] on span "Cobros" at bounding box center [97, 78] width 20 height 9
select select "10"
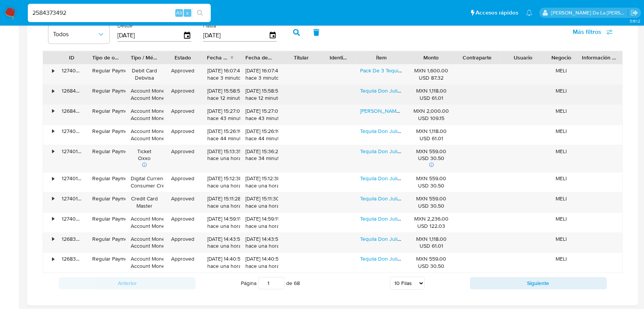
scroll to position [517, 0]
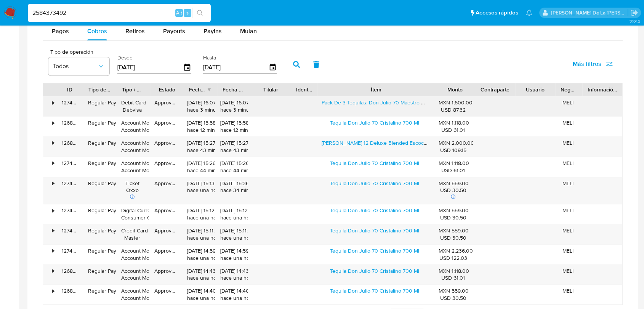
drag, startPoint x: 408, startPoint y: 88, endPoint x: 475, endPoint y: 104, distance: 68.8
click at [475, 104] on div "ID Tipo de operación Tipo / Método Estado Fecha de creación Fecha de aprobación…" at bounding box center [333, 194] width 580 height 222
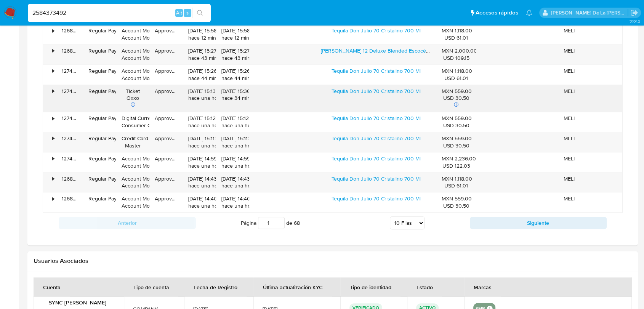
scroll to position [610, 0]
click at [509, 217] on button "Siguiente" at bounding box center [538, 222] width 137 height 12
type input "2"
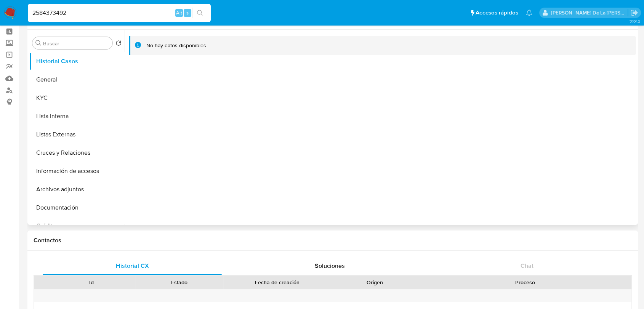
scroll to position [28, 0]
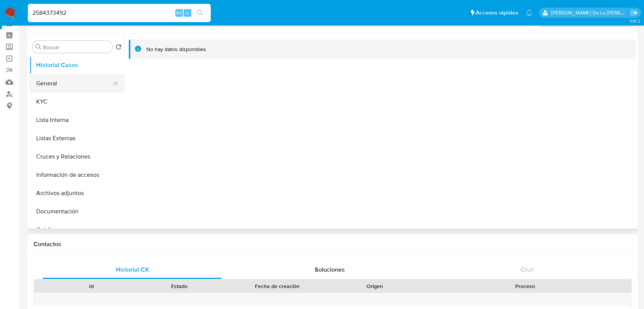
click at [78, 89] on button "General" at bounding box center [73, 83] width 89 height 18
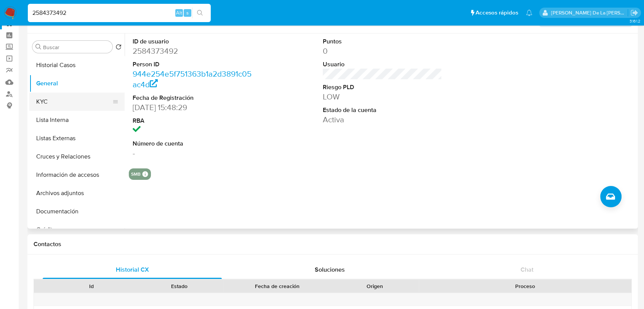
click at [54, 98] on button "KYC" at bounding box center [73, 102] width 89 height 18
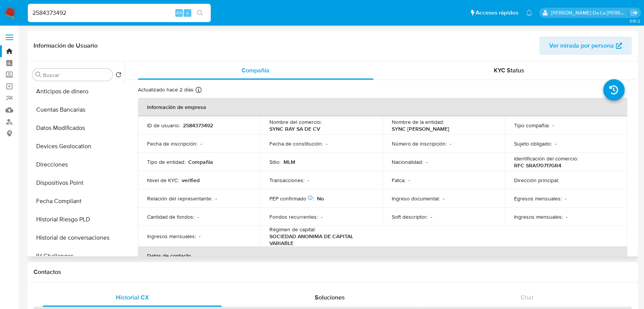
scroll to position [184, 0]
click at [67, 163] on button "Direcciones" at bounding box center [73, 165] width 89 height 18
